Goal: Information Seeking & Learning: Learn about a topic

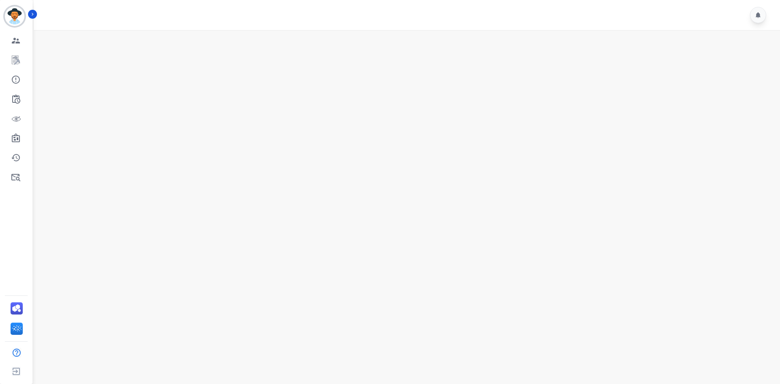
click at [36, 19] on div at bounding box center [408, 15] width 748 height 30
click at [36, 13] on button "Icon description" at bounding box center [32, 14] width 9 height 9
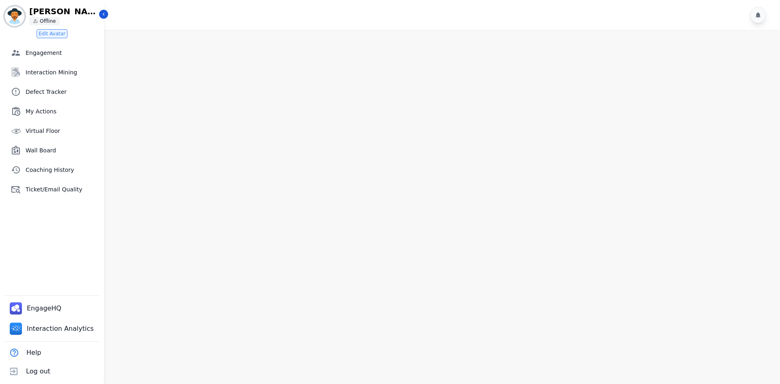
click at [414, 190] on main at bounding box center [405, 222] width 748 height 384
click at [57, 74] on span "Interaction Mining" at bounding box center [63, 72] width 75 height 8
click at [104, 12] on icon "Sidebar" at bounding box center [104, 14] width 6 height 6
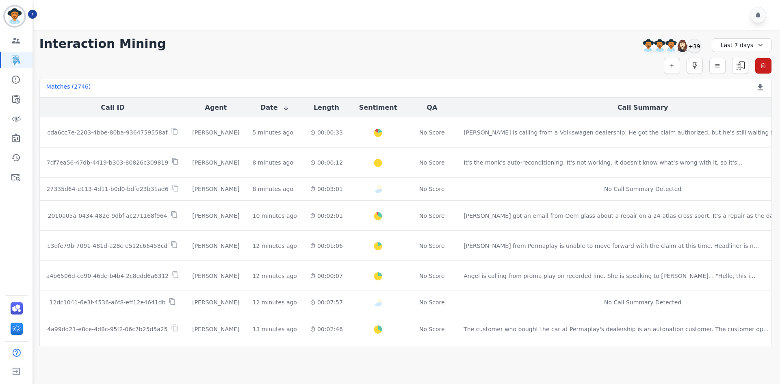
click at [522, 62] on div "Simple Search Metric Search Advanced Search Saved Rules Clear Filters" at bounding box center [405, 66] width 732 height 16
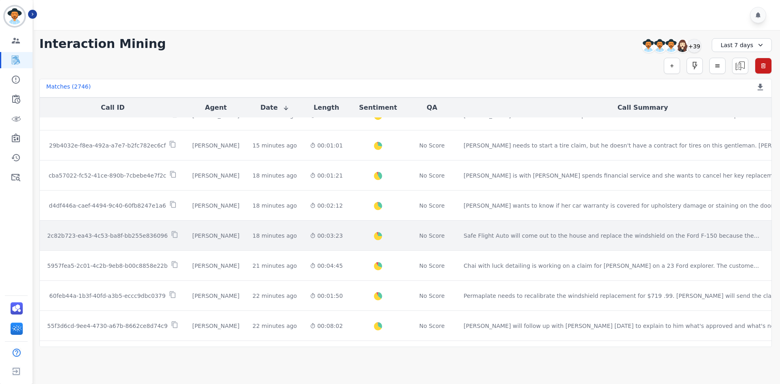
scroll to position [385, 0]
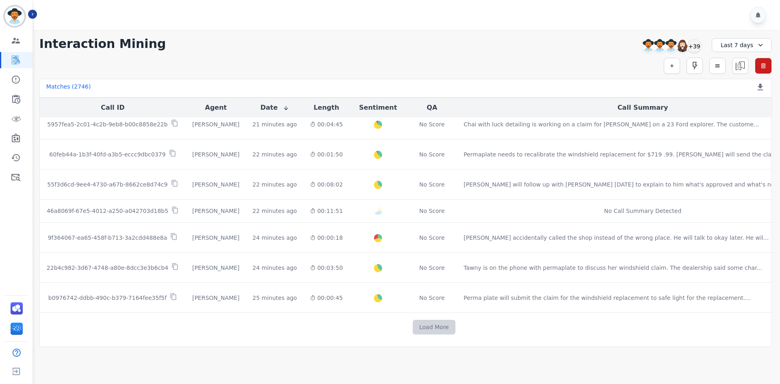
click at [413, 331] on button "Load More" at bounding box center [434, 327] width 43 height 15
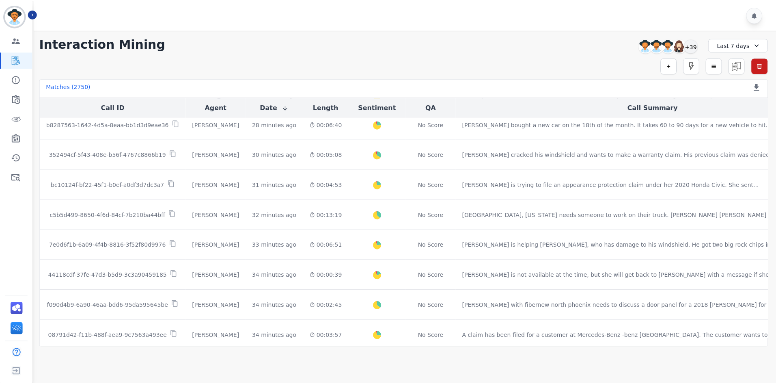
scroll to position [669, 0]
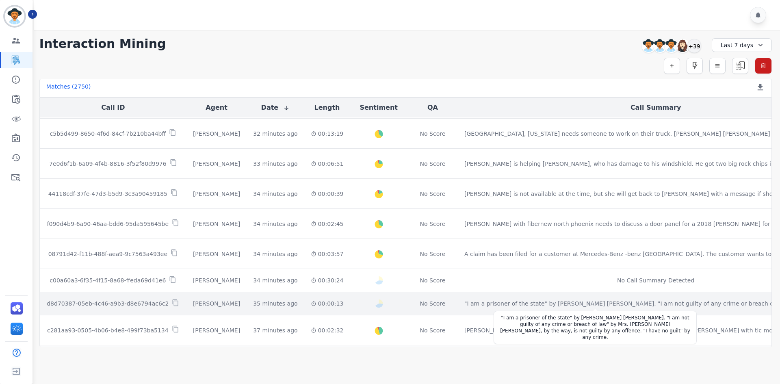
click at [550, 304] on div ""I am a prisoner of the state" by [PERSON_NAME] [PERSON_NAME]. "I am not guilty…" at bounding box center [622, 303] width 316 height 8
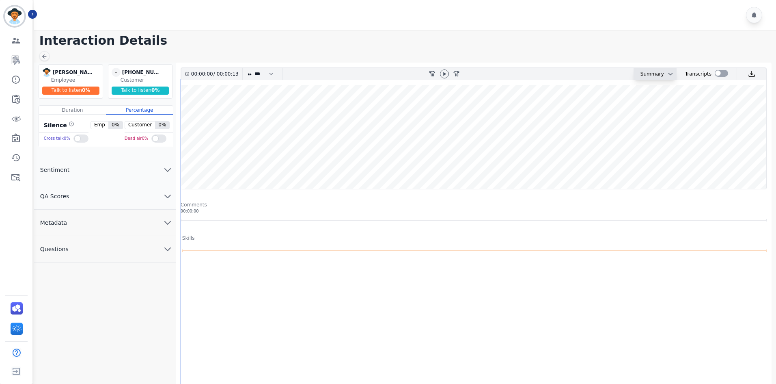
click at [660, 75] on div "Summary" at bounding box center [649, 74] width 30 height 12
click at [643, 79] on div "Summary" at bounding box center [649, 74] width 30 height 12
click at [668, 74] on icon "chevron down" at bounding box center [671, 74] width 6 height 6
click at [639, 106] on div ""I am a prisoner of the state" by [PERSON_NAME] [PERSON_NAME]. "I am not guilty…" at bounding box center [665, 115] width 119 height 39
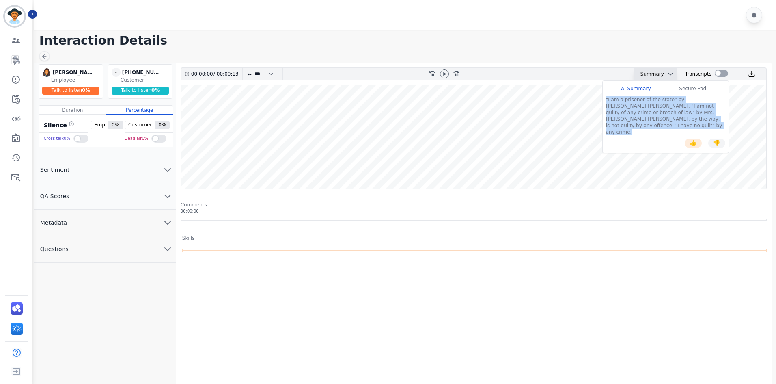
click at [639, 106] on div ""I am a prisoner of the state" by [PERSON_NAME] [PERSON_NAME]. "I am not guilty…" at bounding box center [665, 115] width 119 height 39
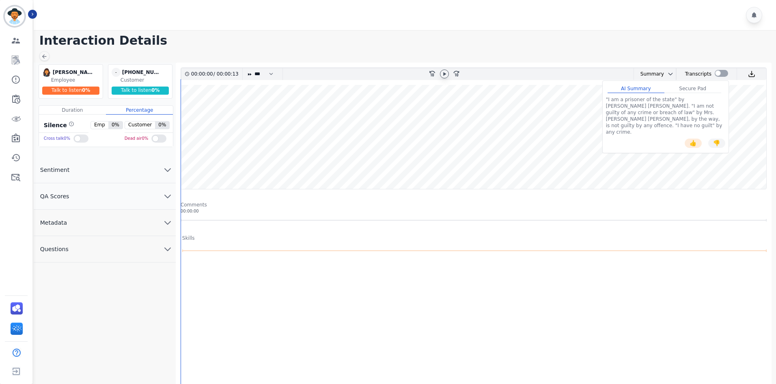
click at [441, 76] on icon at bounding box center [444, 74] width 6 height 6
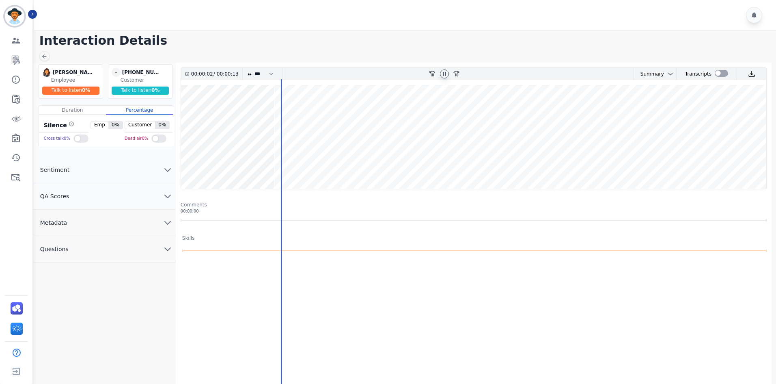
click at [441, 76] on icon at bounding box center [444, 74] width 6 height 6
click at [647, 76] on div "Summary" at bounding box center [649, 74] width 30 height 12
click at [657, 78] on div "Summary" at bounding box center [649, 74] width 30 height 12
click at [671, 75] on div "Summary AI Summary Secure Pad "I am a prisoner of the state" by [PERSON_NAME] […" at bounding box center [655, 74] width 43 height 12
click at [664, 71] on button at bounding box center [669, 74] width 10 height 6
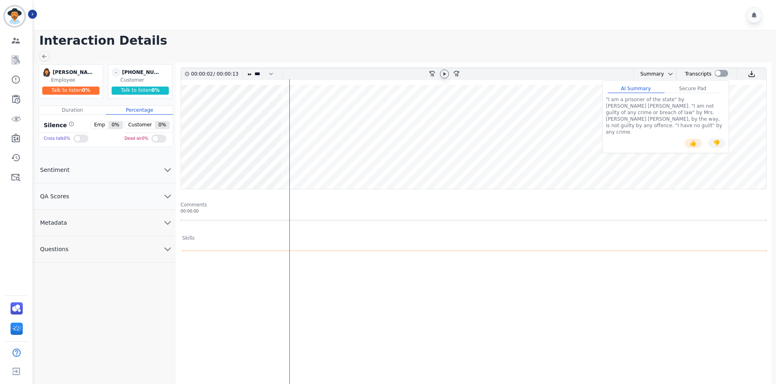
click at [476, 305] on div at bounding box center [475, 349] width 589 height 162
click at [655, 79] on div "Summary" at bounding box center [649, 74] width 30 height 12
click at [656, 74] on div "Summary" at bounding box center [649, 74] width 30 height 12
click at [668, 72] on icon "chevron down" at bounding box center [671, 74] width 6 height 6
click at [643, 107] on div ""I am a prisoner of the state" by [PERSON_NAME] [PERSON_NAME]. "I am not guilty…" at bounding box center [665, 115] width 119 height 39
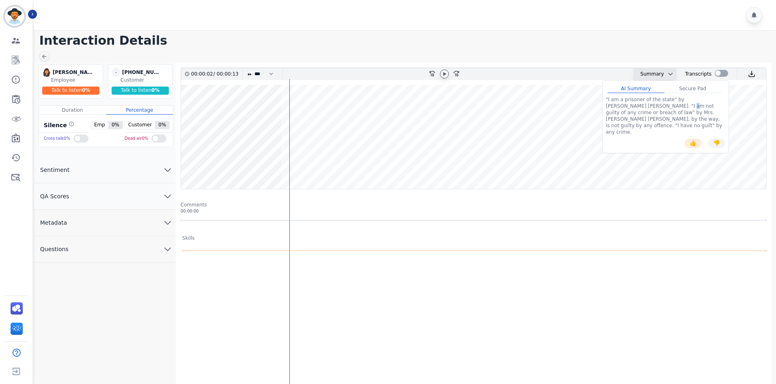
click at [643, 107] on div ""I am a prisoner of the state" by [PERSON_NAME] [PERSON_NAME]. "I am not guilty…" at bounding box center [665, 115] width 119 height 39
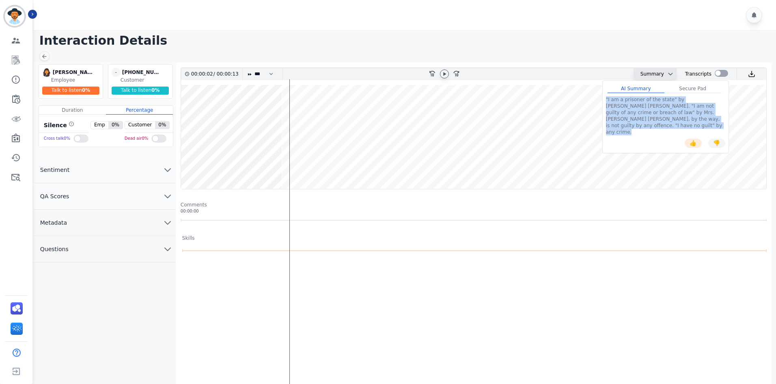
click at [643, 107] on div ""I am a prisoner of the state" by [PERSON_NAME] [PERSON_NAME]. "I am not guilty…" at bounding box center [665, 115] width 119 height 39
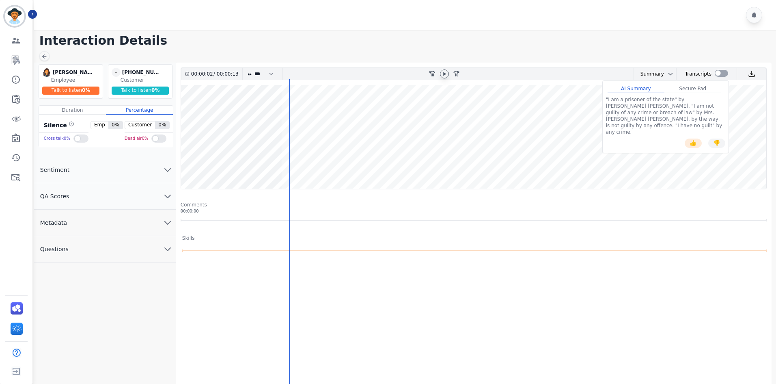
click at [563, 54] on main "Interaction Details [PERSON_NAME] [PERSON_NAME] Employee Talk to listen 0 % - […" at bounding box center [403, 248] width 745 height 436
click at [666, 78] on div "AI Summary Secure Pad "I am a prisoner of the state" by [PERSON_NAME] [PERSON_N…" at bounding box center [669, 74] width 10 height 12
click at [664, 75] on button at bounding box center [669, 74] width 10 height 6
click at [564, 48] on main "Interaction Details [PERSON_NAME] [PERSON_NAME] Employee Talk to listen 0 % - […" at bounding box center [403, 248] width 745 height 436
